Goal: Find specific page/section: Find specific page/section

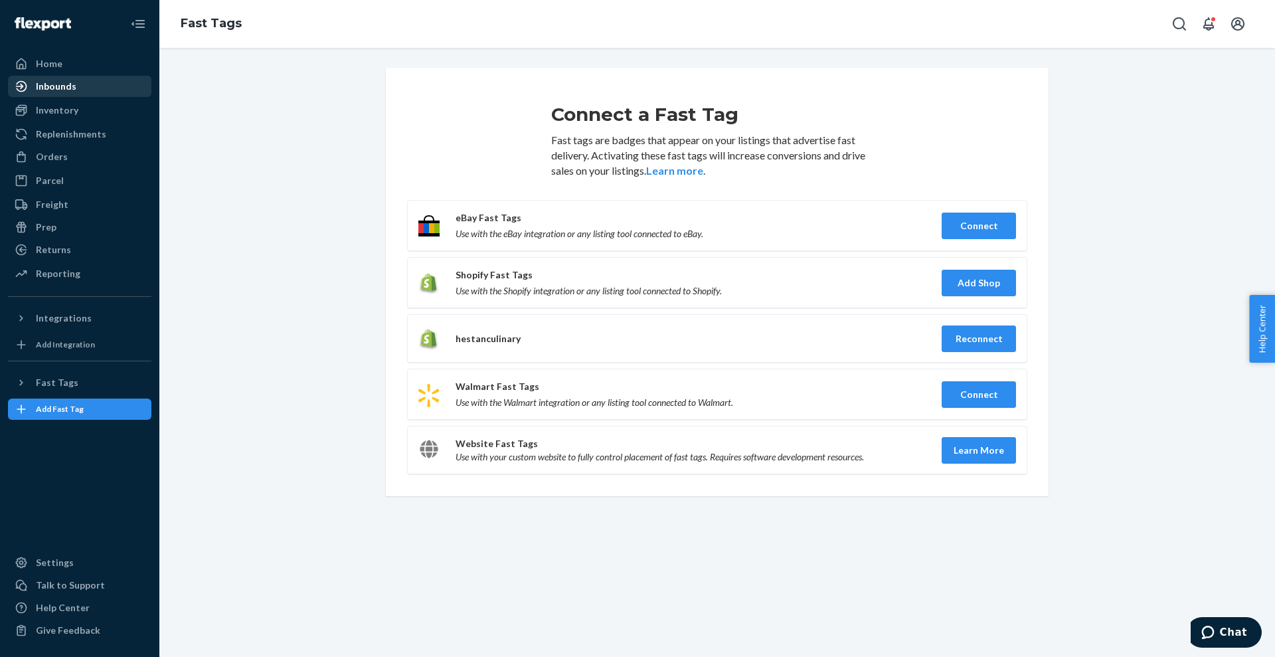
click at [57, 85] on div "Inbounds" at bounding box center [56, 86] width 41 height 13
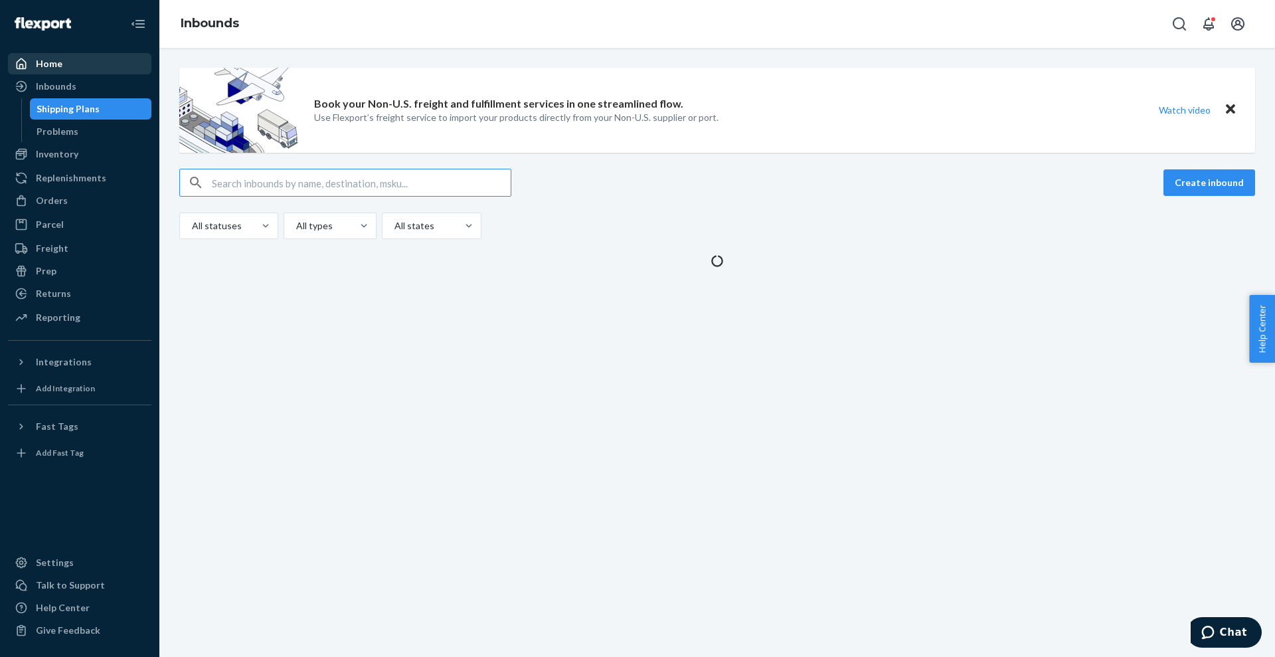
click at [38, 68] on div "Home" at bounding box center [49, 63] width 27 height 13
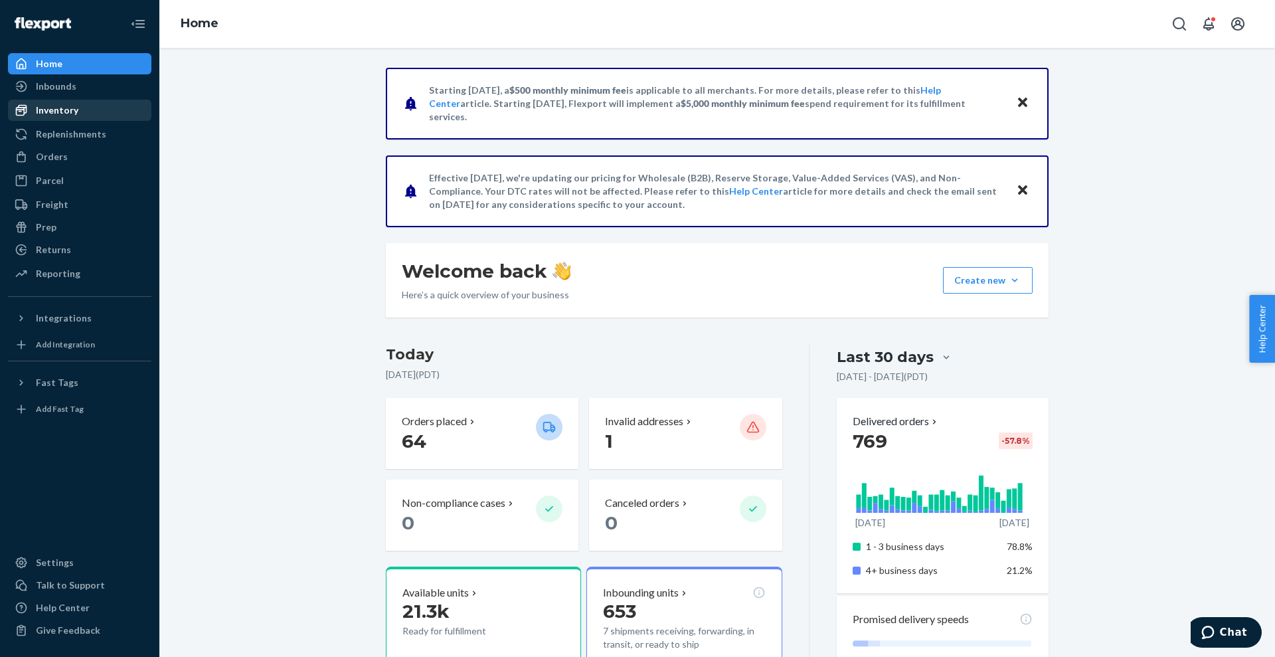
click at [66, 110] on div "Inventory" at bounding box center [57, 110] width 43 height 13
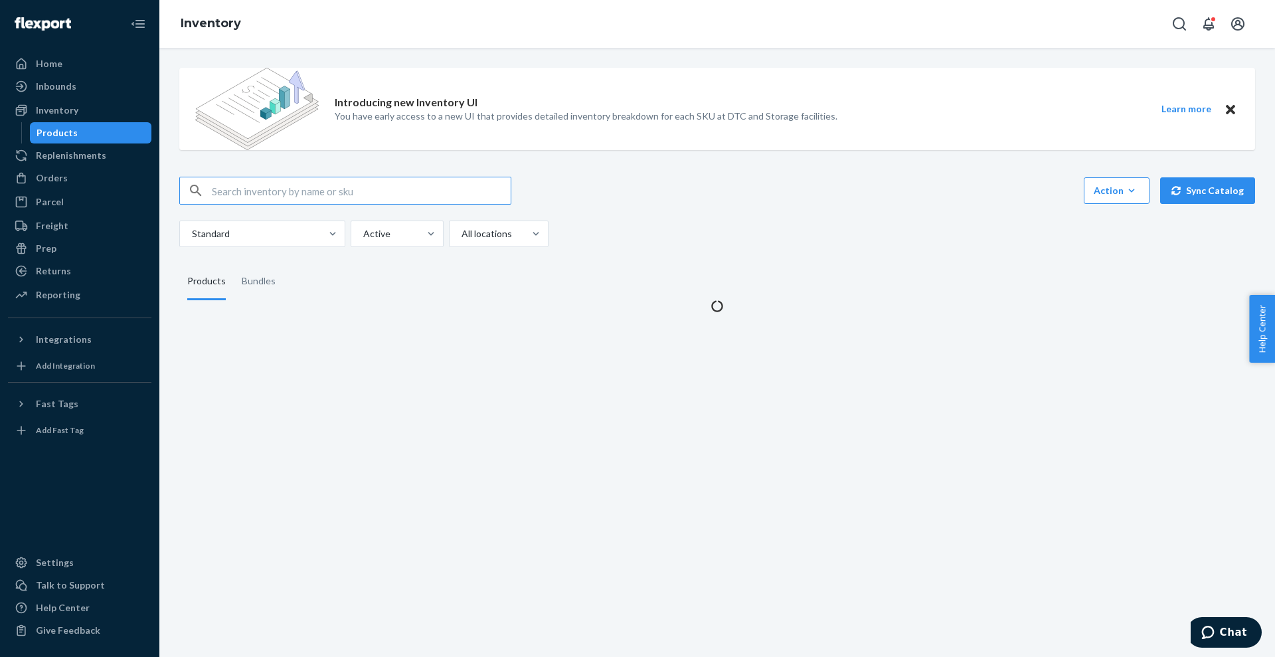
click at [305, 193] on input "text" at bounding box center [361, 190] width 299 height 27
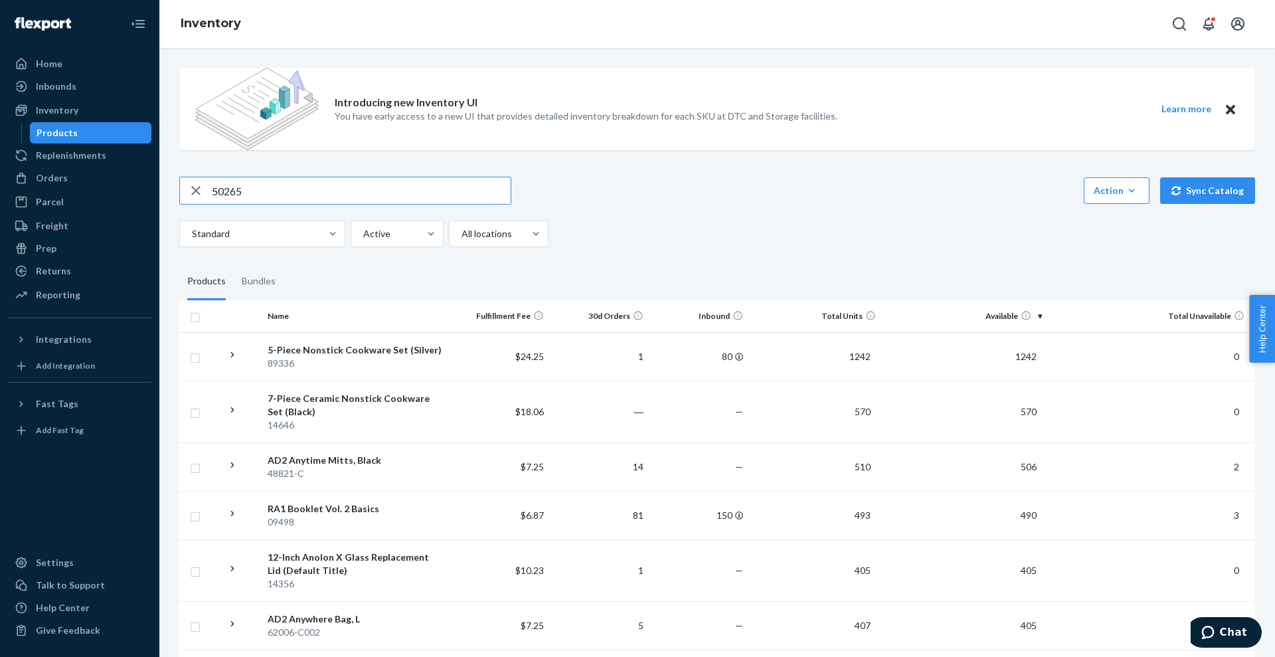
type input "50265"
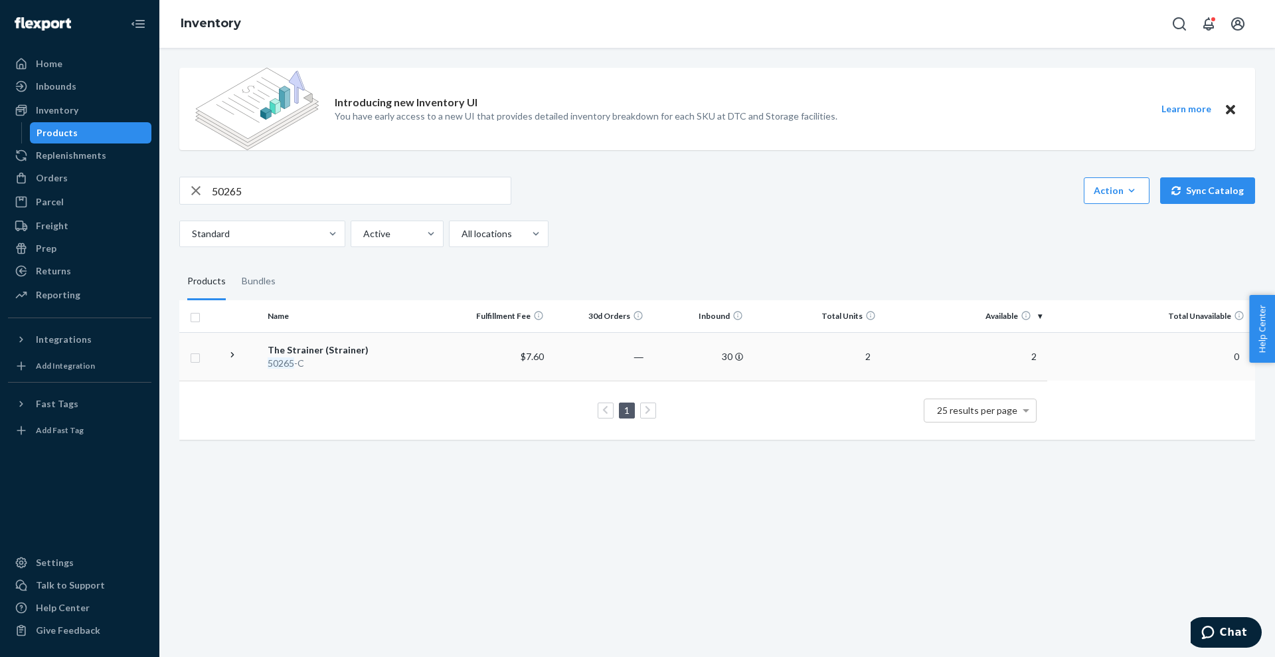
click at [294, 367] on div "50265 -C" at bounding box center [356, 363] width 176 height 13
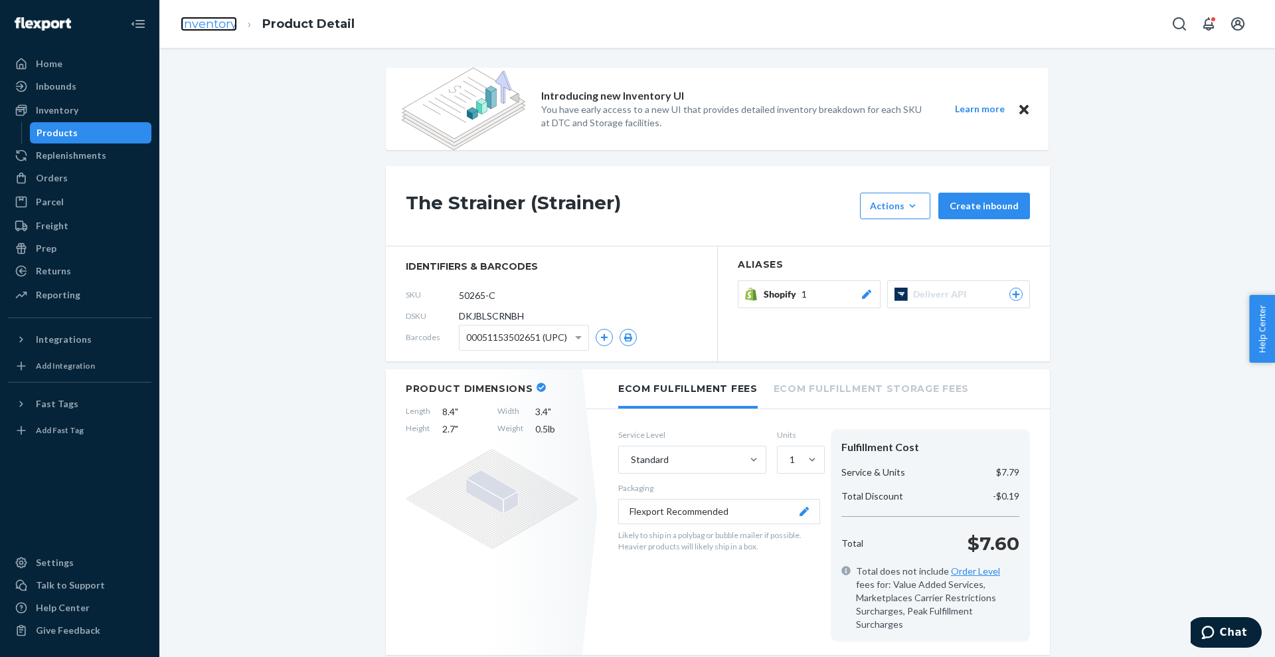
click at [194, 27] on link "Inventory" at bounding box center [209, 24] width 56 height 15
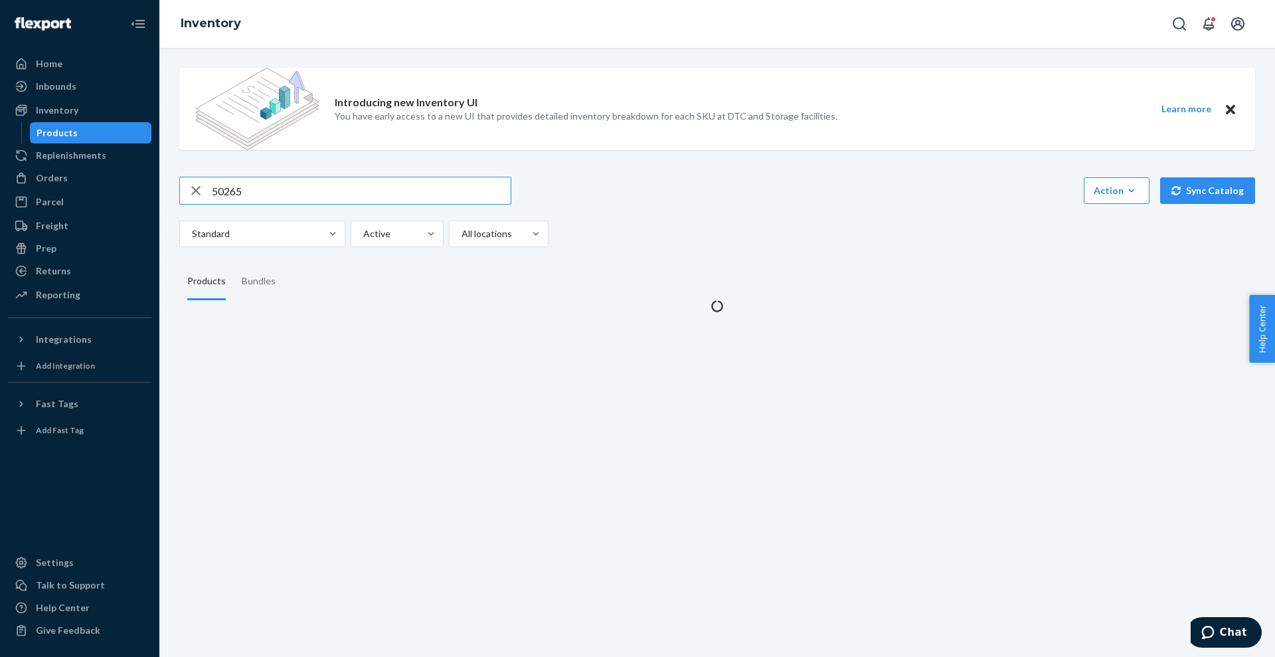
click at [18, 197] on div "Home Inbounds Shipping Plans Problems Inventory Products Replenishments Orders …" at bounding box center [637, 328] width 1275 height 657
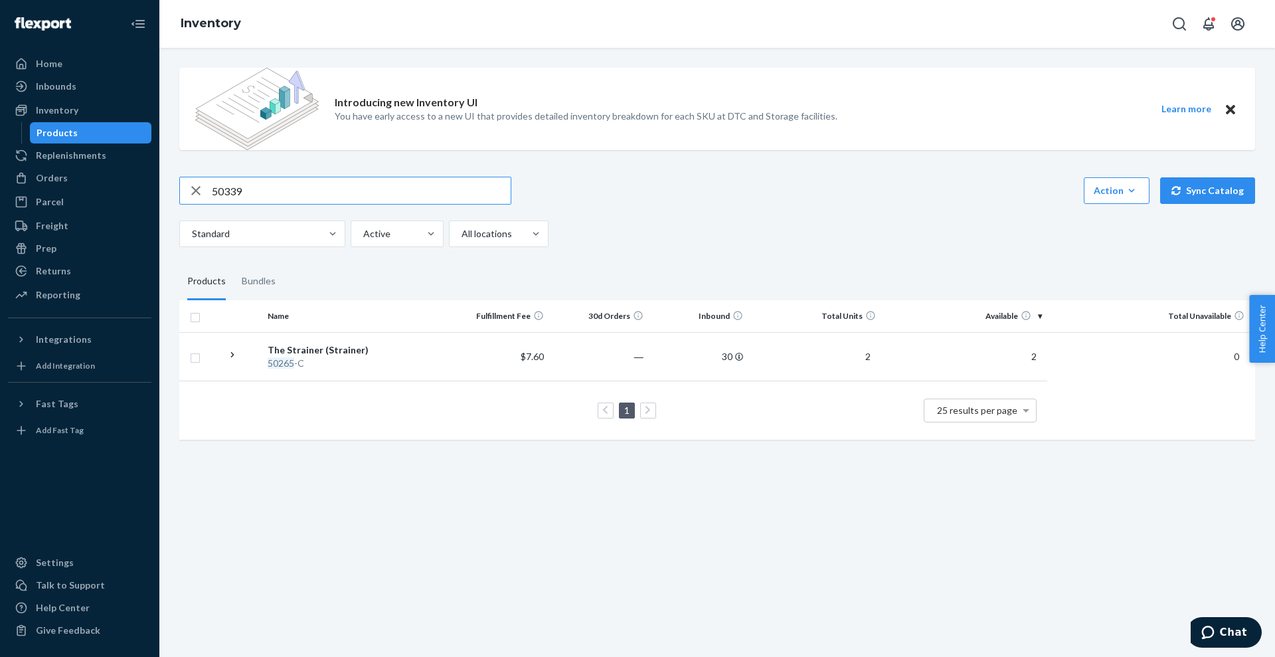
type input "50339"
click at [282, 361] on em "50339" at bounding box center [281, 362] width 27 height 11
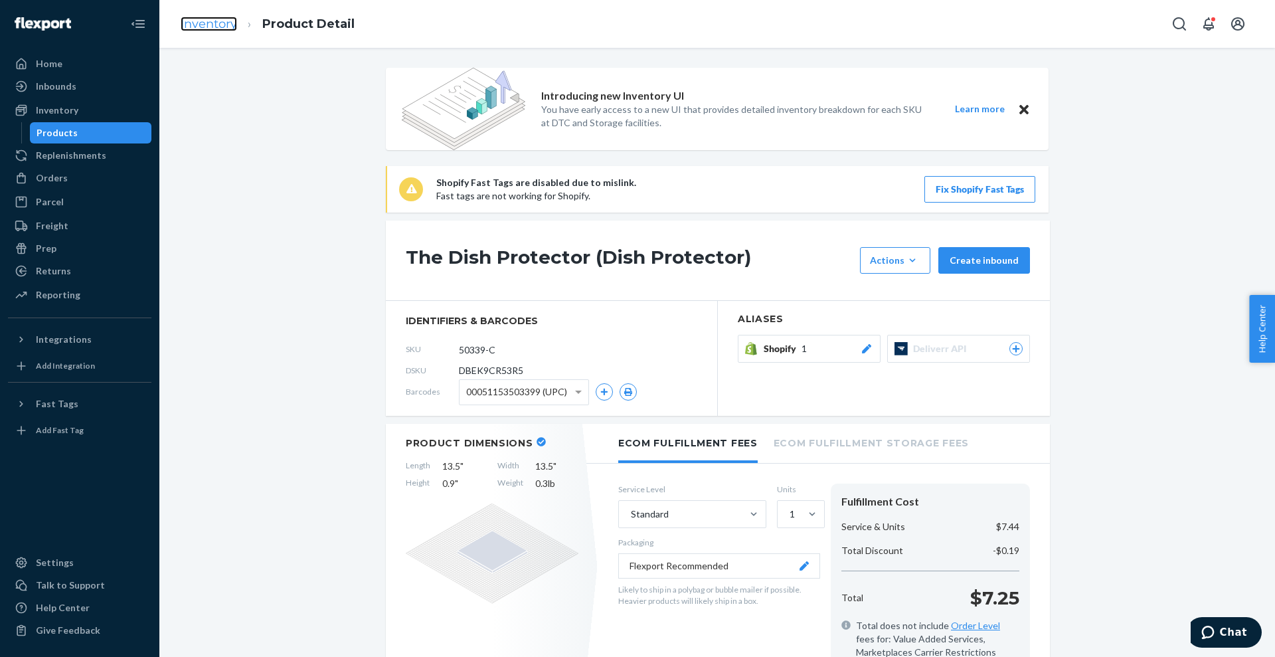
click at [219, 19] on link "Inventory" at bounding box center [209, 24] width 56 height 15
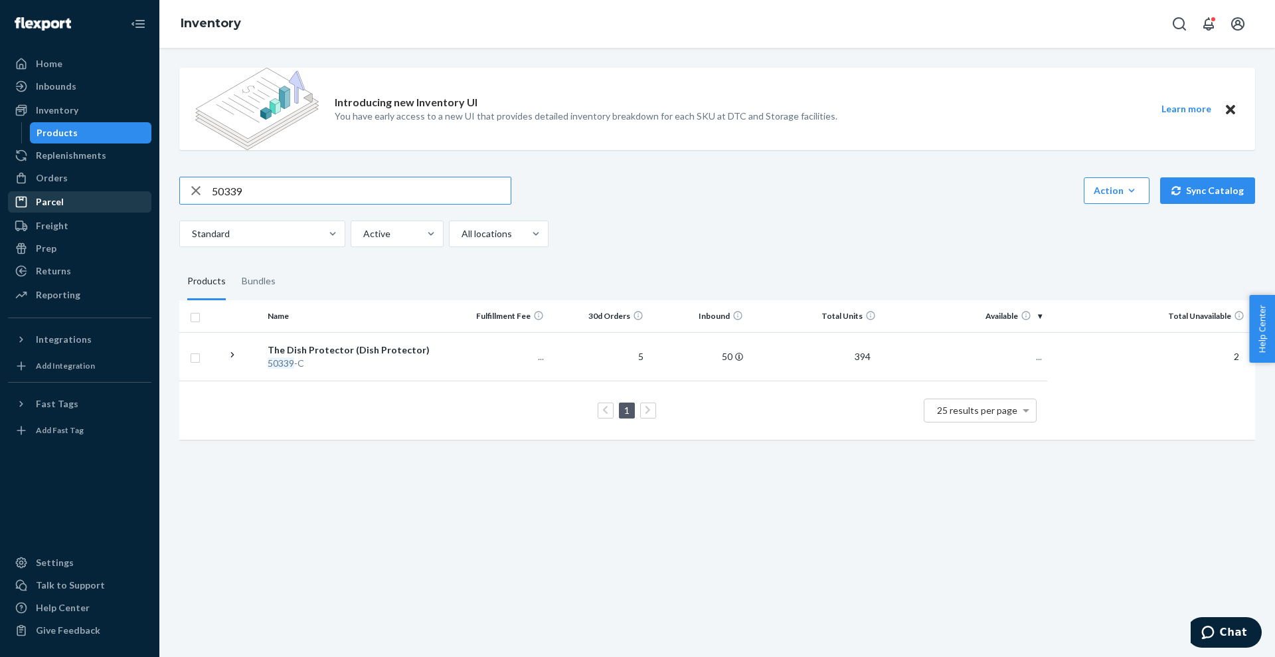
drag, startPoint x: 280, startPoint y: 189, endPoint x: 62, endPoint y: 207, distance: 218.0
click at [62, 207] on div "Home Inbounds Shipping Plans Problems Inventory Products Replenishments Orders …" at bounding box center [637, 328] width 1275 height 657
drag, startPoint x: 228, startPoint y: 195, endPoint x: 184, endPoint y: 203, distance: 45.3
click at [193, 201] on div "6" at bounding box center [345, 190] width 331 height 27
paste input "2070-C002"
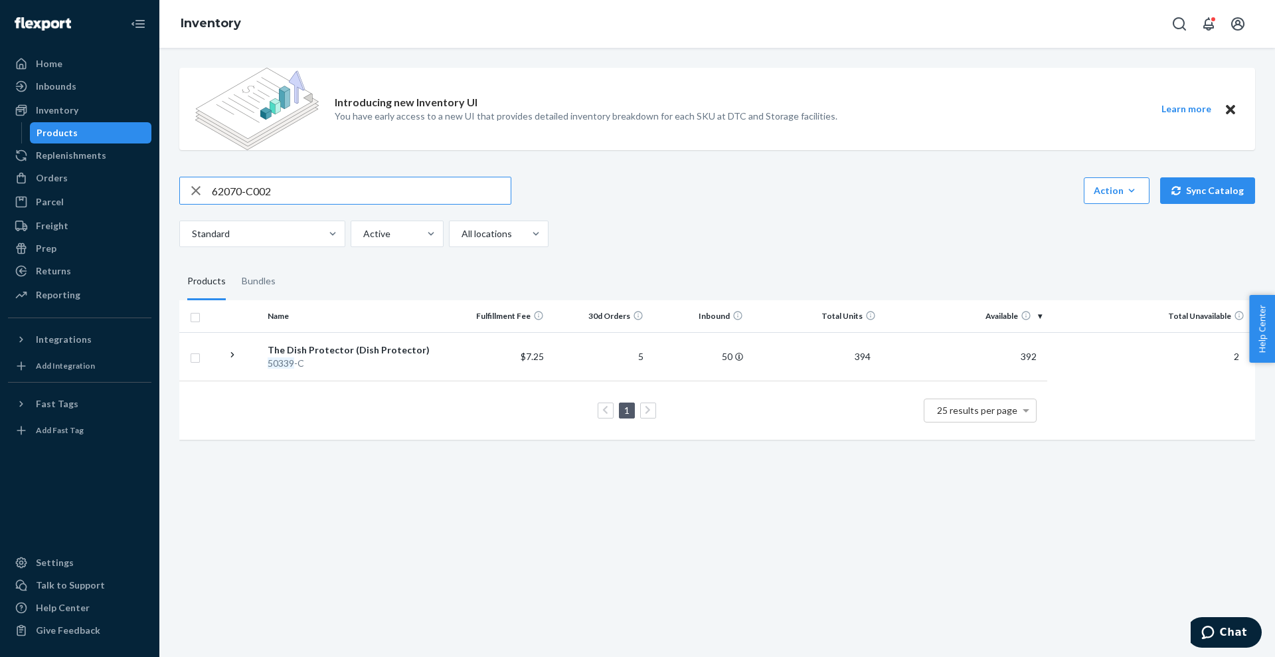
type input "62070-C002"
click at [292, 371] on em "62070" at bounding box center [281, 376] width 27 height 11
